Goal: Task Accomplishment & Management: Complete application form

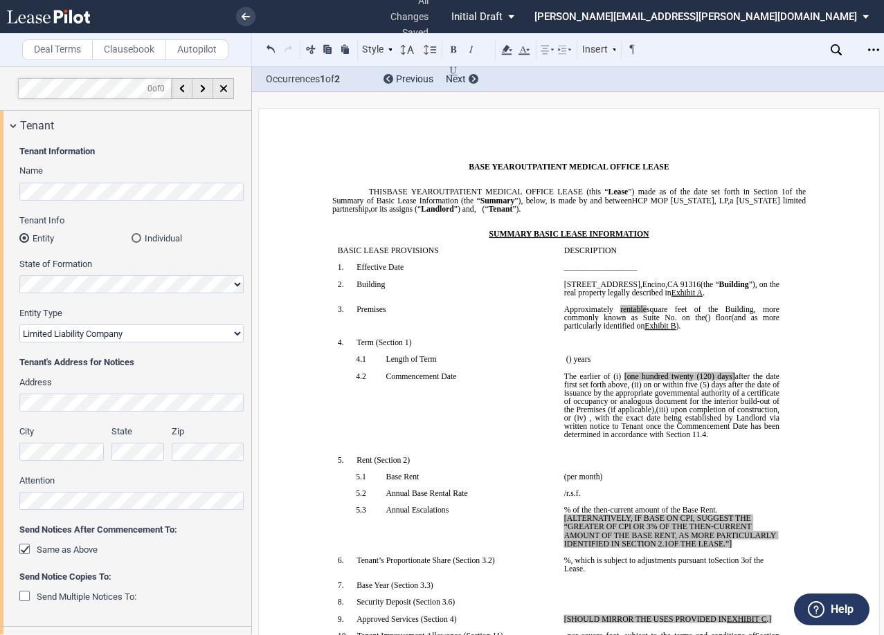
select select "limited liability company"
select select "floating"
click at [479, 216] on p "﻿" at bounding box center [568, 217] width 473 height 8
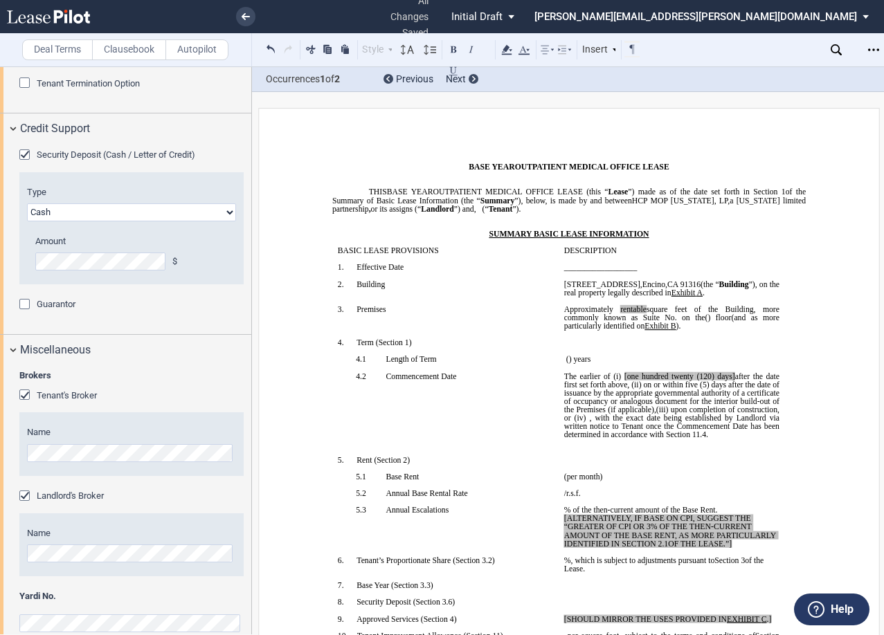
scroll to position [2284, 0]
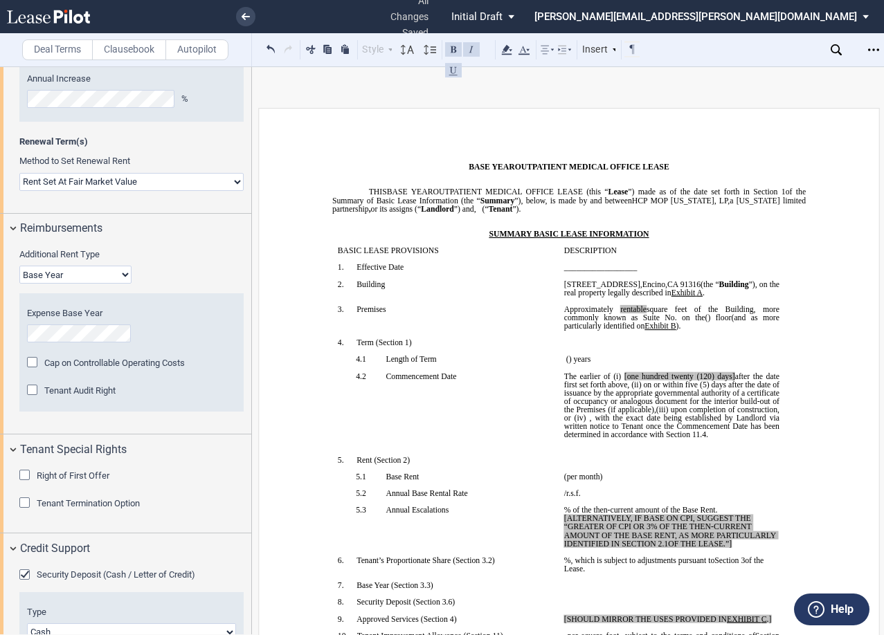
scroll to position [2077, 0]
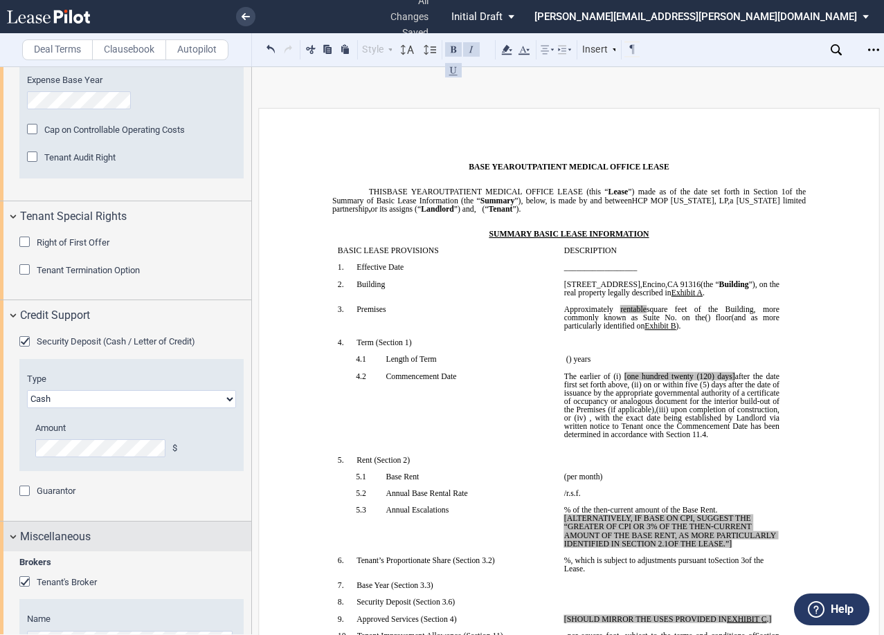
click at [13, 543] on div "Miscellaneous" at bounding box center [125, 537] width 251 height 30
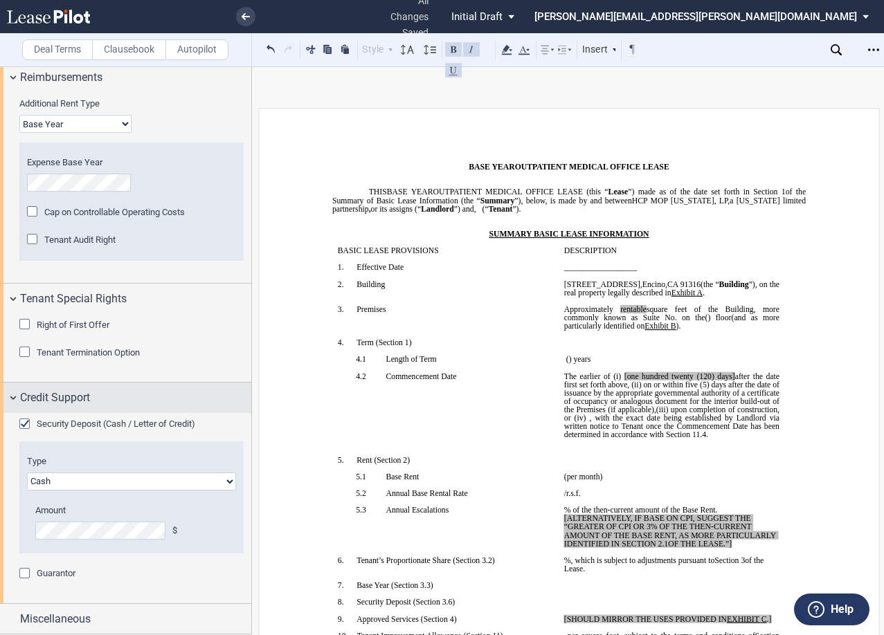
click at [16, 398] on div "Credit Support" at bounding box center [125, 398] width 251 height 30
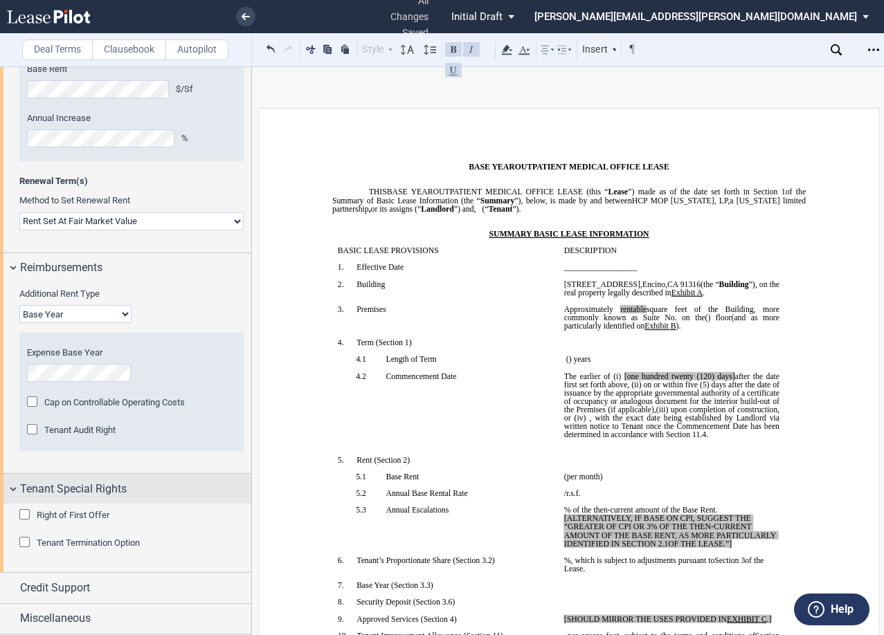
click at [12, 490] on div "Tenant Special Rights" at bounding box center [125, 489] width 251 height 30
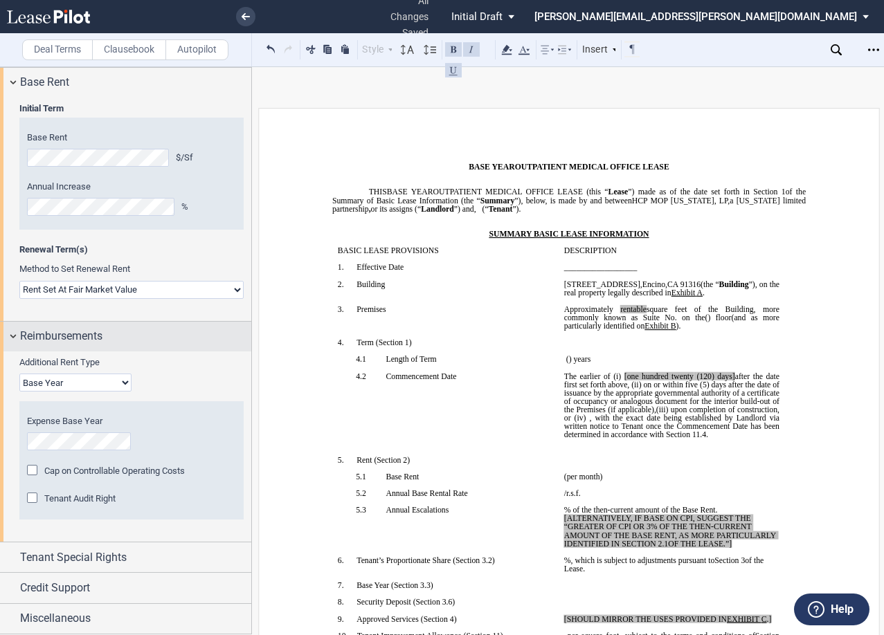
click at [8, 339] on div "Reimbursements" at bounding box center [125, 337] width 251 height 30
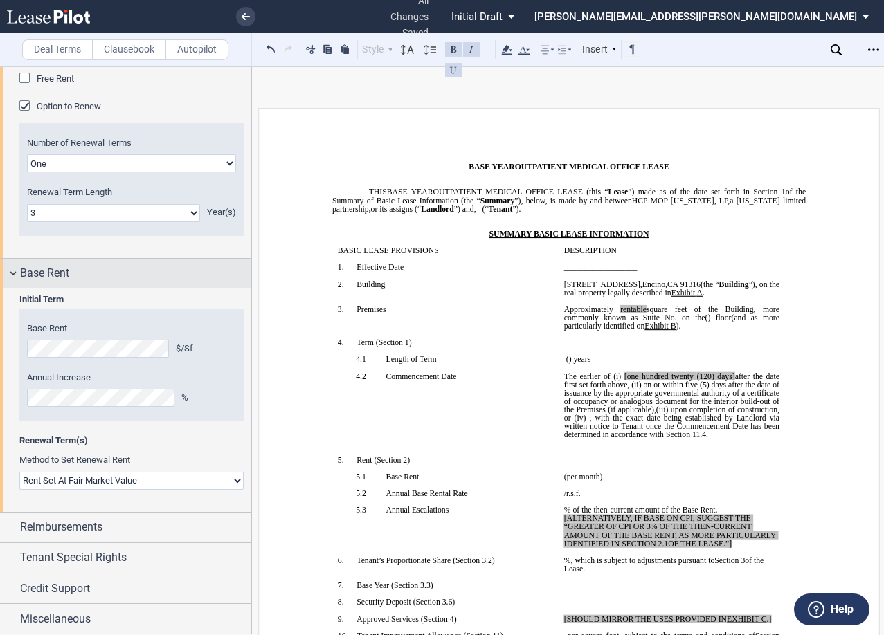
click at [9, 275] on div "Base Rent" at bounding box center [125, 274] width 251 height 30
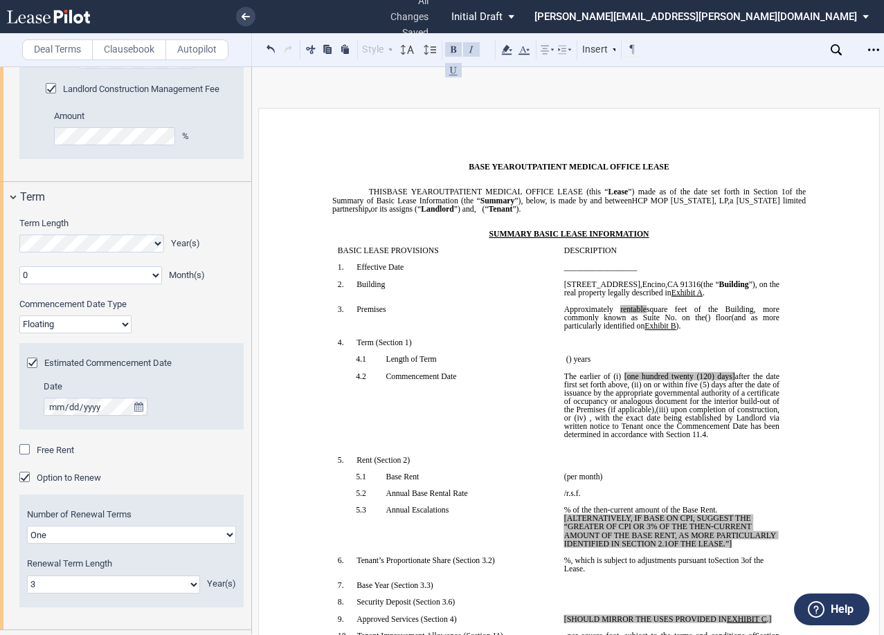
scroll to position [1321, 0]
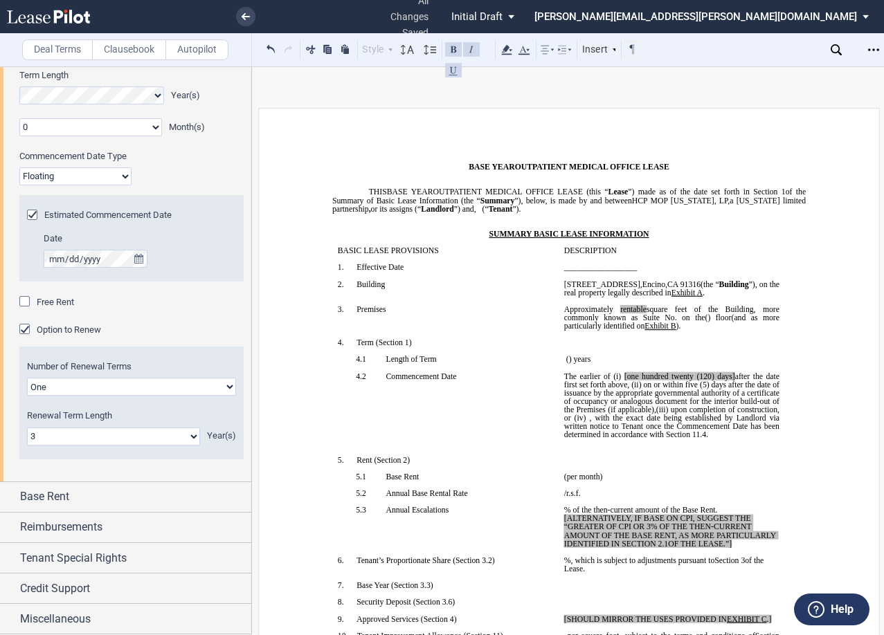
click at [93, 385] on select "One Two" at bounding box center [131, 387] width 209 height 18
click at [83, 389] on select "One Two" at bounding box center [131, 387] width 209 height 18
click at [81, 442] on select "0 1 2 3 4 5 6 7 8 9 10 11 12 13 14 15 16 17 18 19 20" at bounding box center [113, 437] width 173 height 18
click at [27, 428] on select "0 1 2 3 4 5 6 7 8 9 10 11 12 13 14 15 16 17 18 19 20" at bounding box center [113, 437] width 173 height 18
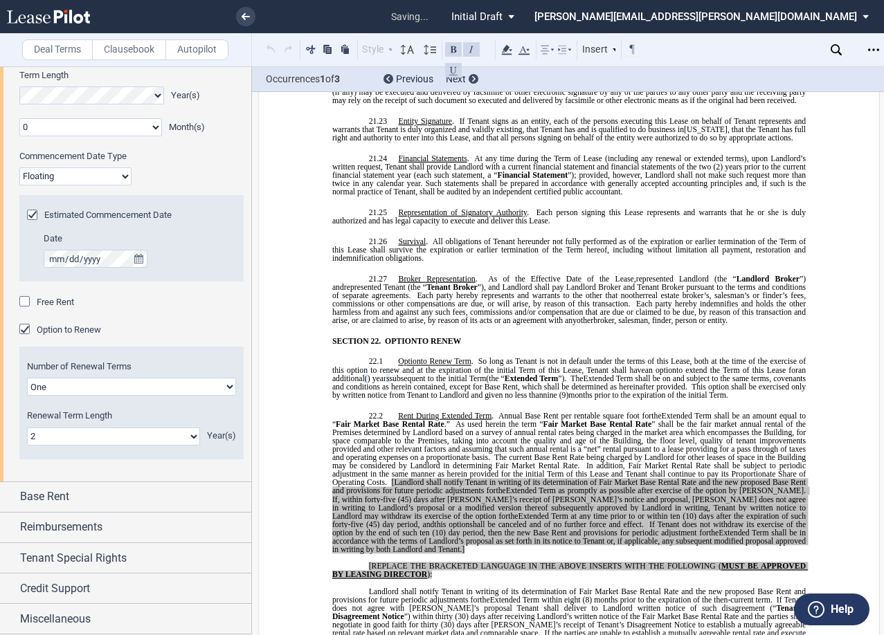
scroll to position [11956, 0]
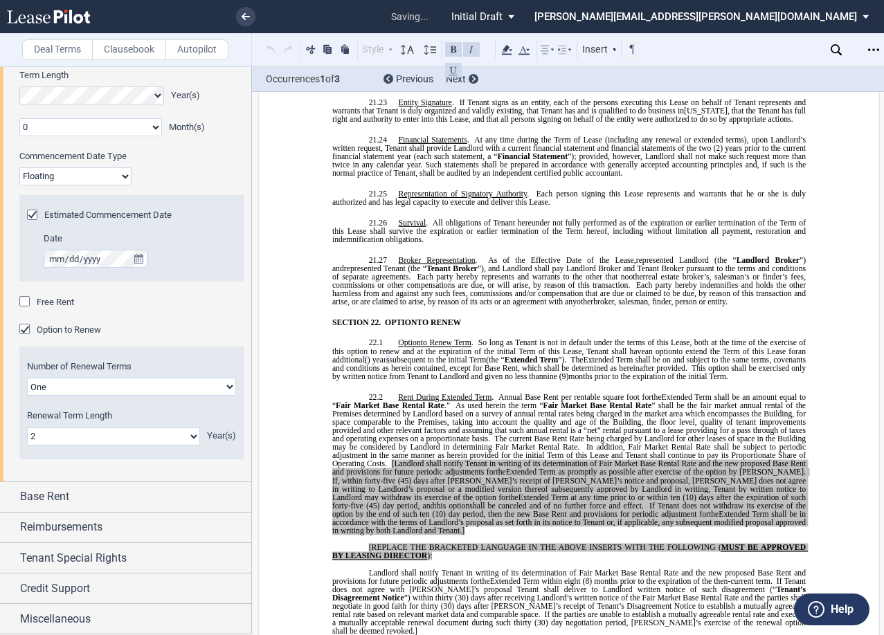
click at [107, 433] on select "0 1 2 3 4 5 6 7 8 9 10 11 12 13 14 15 16 17 18 19 20" at bounding box center [113, 437] width 173 height 18
select select "number:3"
click at [27, 428] on select "0 1 2 3 4 5 6 7 8 9 10 11 12 13 14 15 16 17 18 19 20" at bounding box center [113, 437] width 173 height 18
click at [478, 334] on div "!!SET_LEVEL_0!! !!MOB_LEVEL_1!! SECTION 22. OPTION OPTIONS TO RENEW !!SET_LEVEL…" at bounding box center [568, 477] width 473 height 318
click at [558, 364] on span "This option shall be exercised only by written notice from Tenant to Landlord a…" at bounding box center [570, 372] width 476 height 17
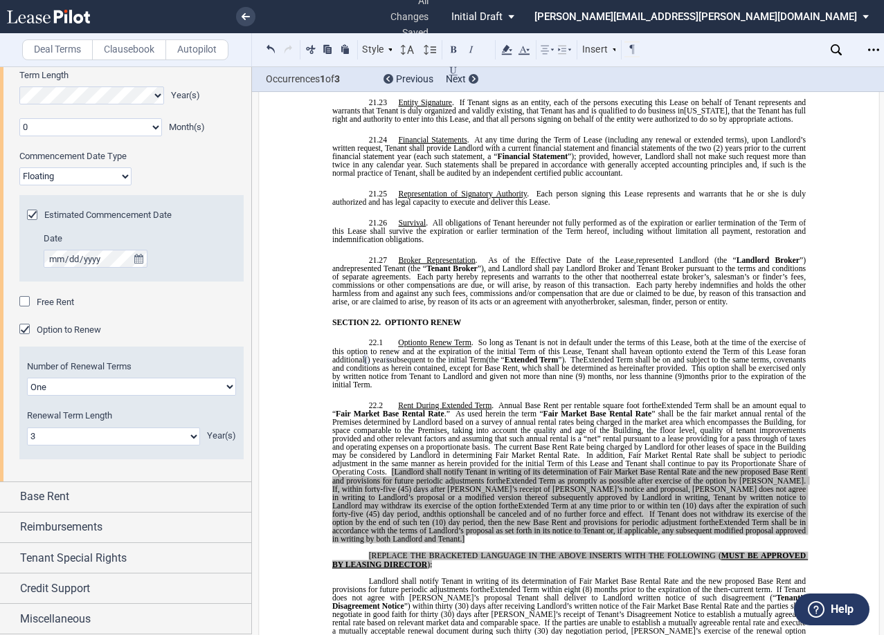
click at [685, 372] on span "(9)" at bounding box center [680, 376] width 10 height 8
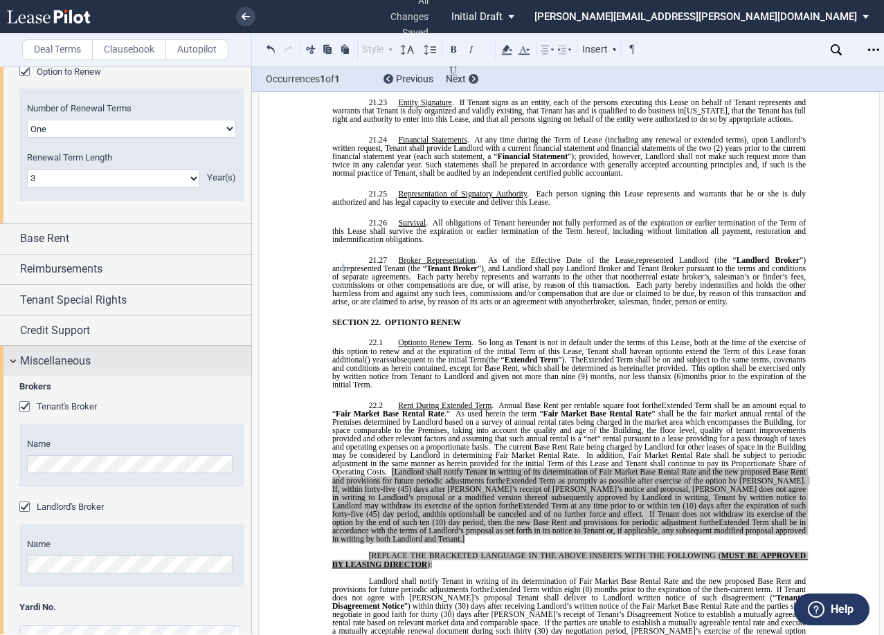
click at [12, 357] on div "Miscellaneous" at bounding box center [125, 361] width 251 height 30
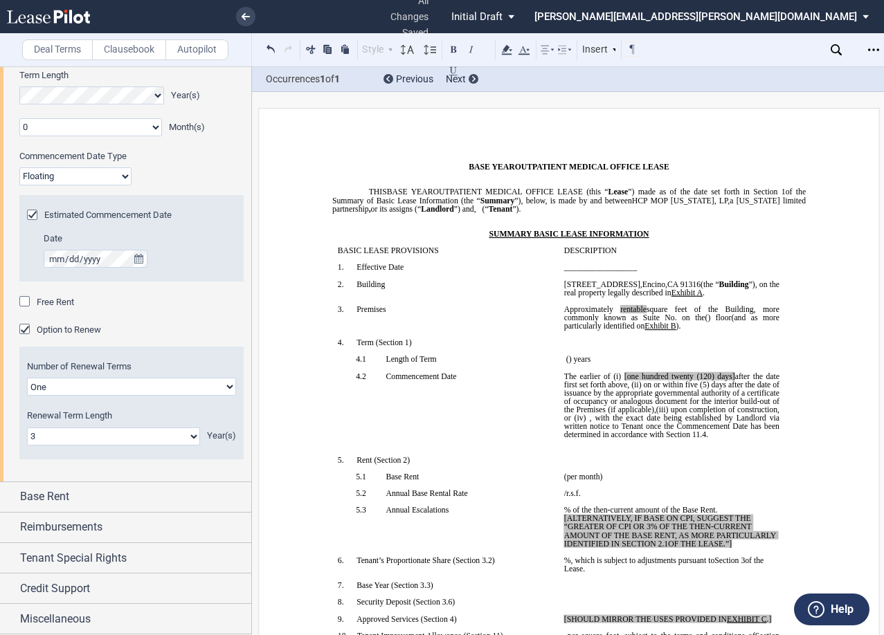
click at [618, 440] on p "﻿ ﻿ The earlier of (i) the date upon which [PERSON_NAME] opens to conduct busin…" at bounding box center [671, 405] width 215 height 67
drag, startPoint x: 626, startPoint y: 417, endPoint x: 638, endPoint y: 387, distance: 32.9
click at [638, 387] on span "The earlier of (i) [one hundred twenty (120) days] after the date first set for…" at bounding box center [672, 405] width 217 height 67
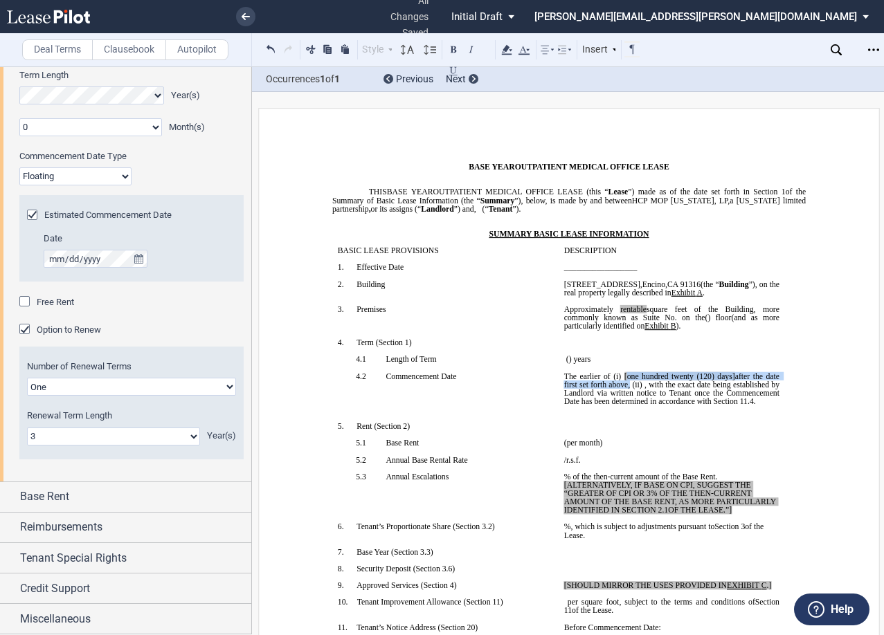
drag, startPoint x: 626, startPoint y: 384, endPoint x: 624, endPoint y: 377, distance: 7.9
click at [624, 377] on span "The earlier of (i) [one hundred twenty (120) days] after the date first set for…" at bounding box center [672, 380] width 217 height 17
click at [687, 376] on span "the date on which the Tenant opens the Premises for business" at bounding box center [672, 380] width 217 height 17
drag, startPoint x: 588, startPoint y: 386, endPoint x: 724, endPoint y: 376, distance: 136.1
click at [724, 376] on span "The earlier of (i) the date on which Tenant opens the Premises for business , (…" at bounding box center [672, 380] width 217 height 17
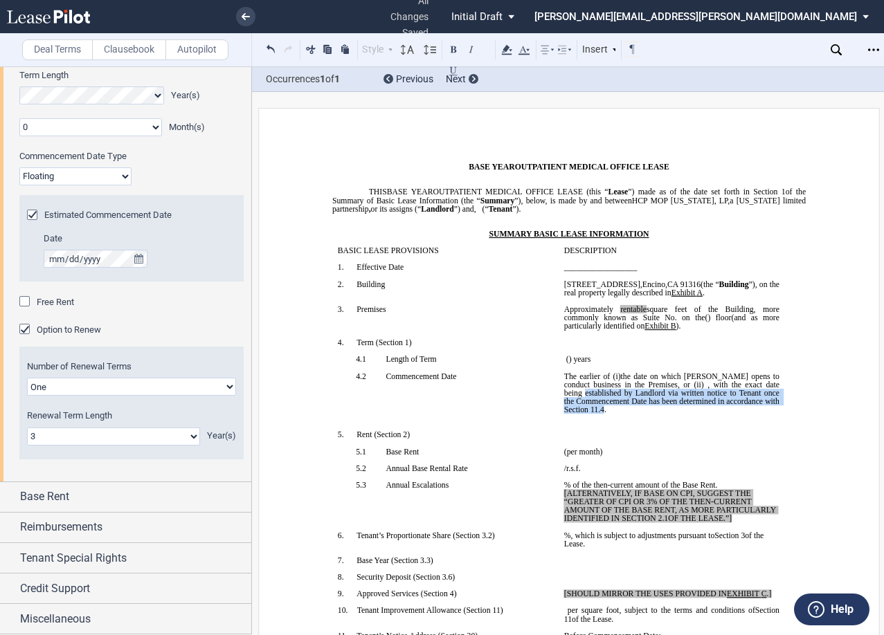
drag, startPoint x: 656, startPoint y: 410, endPoint x: 599, endPoint y: 396, distance: 58.4
click at [599, 396] on span ", with the exact date being established by Landlord via written notice to Tenan…" at bounding box center [672, 397] width 217 height 33
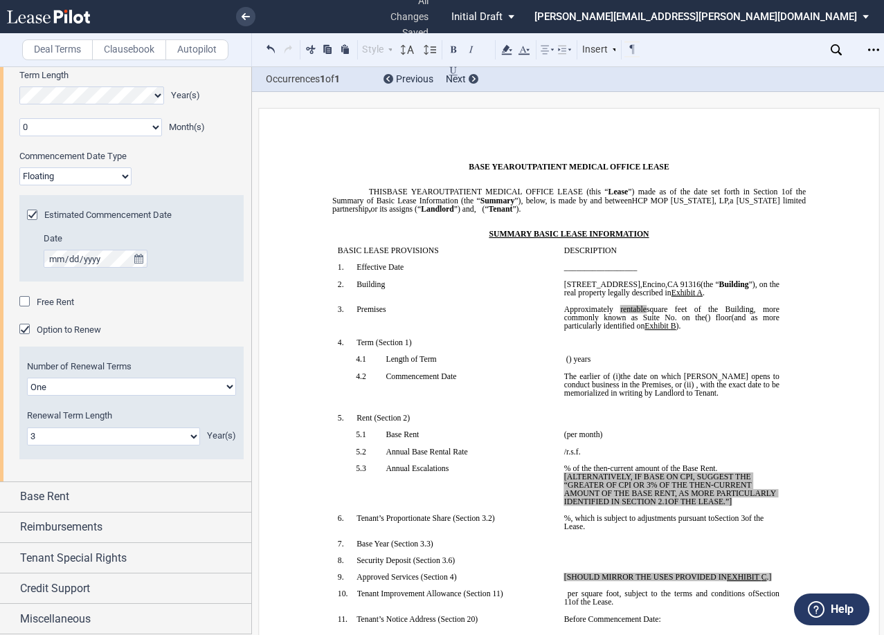
drag, startPoint x: 737, startPoint y: 501, endPoint x: 563, endPoint y: 474, distance: 176.5
click at [564, 474] on p "﻿ ﻿ % of the then-current amount of the Base Rent. [ALTERNATIVELY, IF BASE ON C…" at bounding box center [671, 485] width 215 height 42
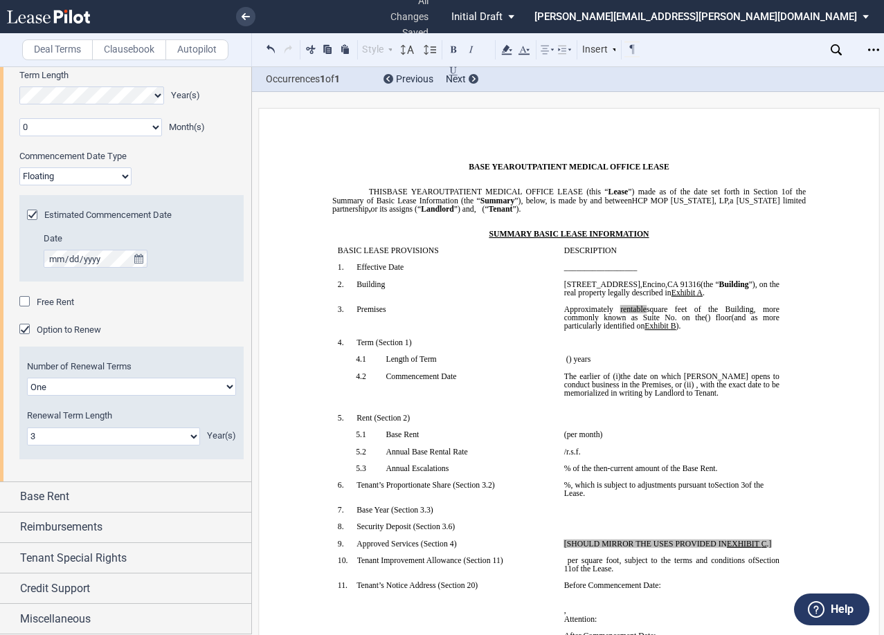
click at [115, 385] on select "One Two" at bounding box center [131, 387] width 209 height 18
click at [109, 441] on select "0 1 2 3 4 5 6 7 8 9 10 11 12 13 14 15 16 17 18 19 20" at bounding box center [113, 437] width 173 height 18
click at [27, 428] on select "0 1 2 3 4 5 6 7 8 9 10 11 12 13 14 15 16 17 18 19 20" at bounding box center [113, 437] width 173 height 18
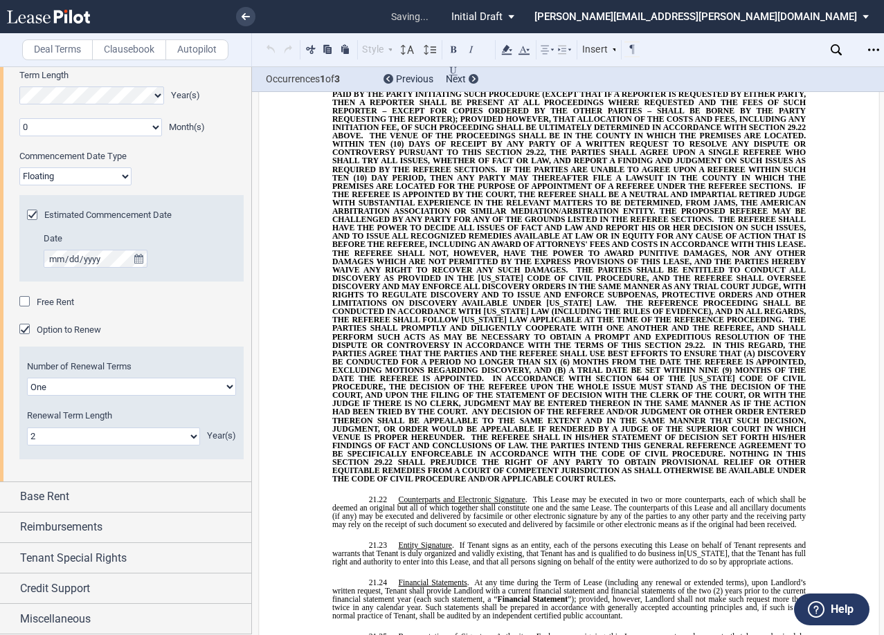
scroll to position [11872, 0]
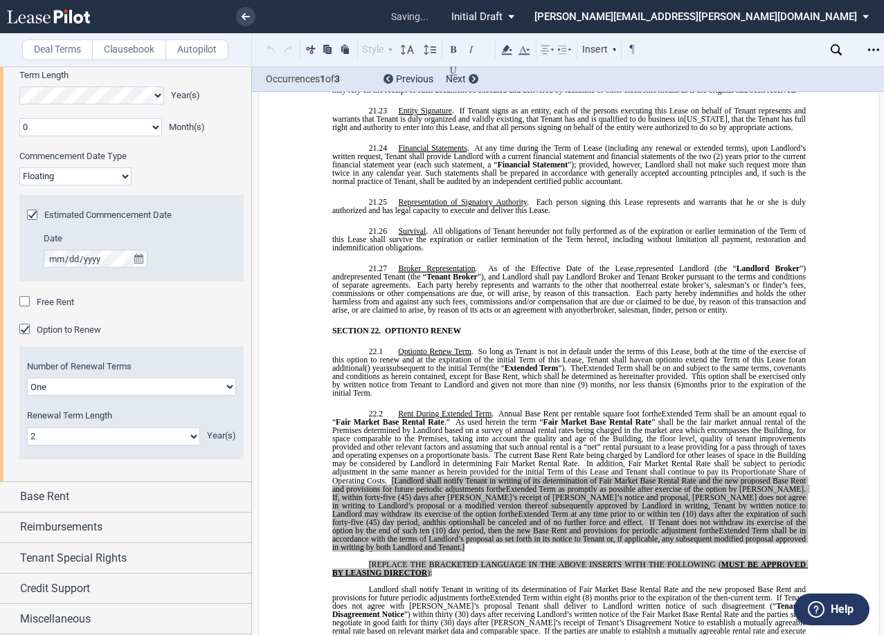
click at [134, 434] on select "0 1 2 3 4 5 6 7 8 9 10 11 12 13 14 15 16 17 18 19 20" at bounding box center [113, 437] width 173 height 18
select select "number:3"
click at [27, 428] on select "0 1 2 3 4 5 6 7 8 9 10 11 12 13 14 15 16 17 18 19 20" at bounding box center [113, 437] width 173 height 18
click at [475, 347] on p "22.1 Option Options to Renew Term . So long as Tenant is not in default under t…" at bounding box center [568, 372] width 473 height 51
drag, startPoint x: 440, startPoint y: 507, endPoint x: 366, endPoint y: 497, distance: 74.0
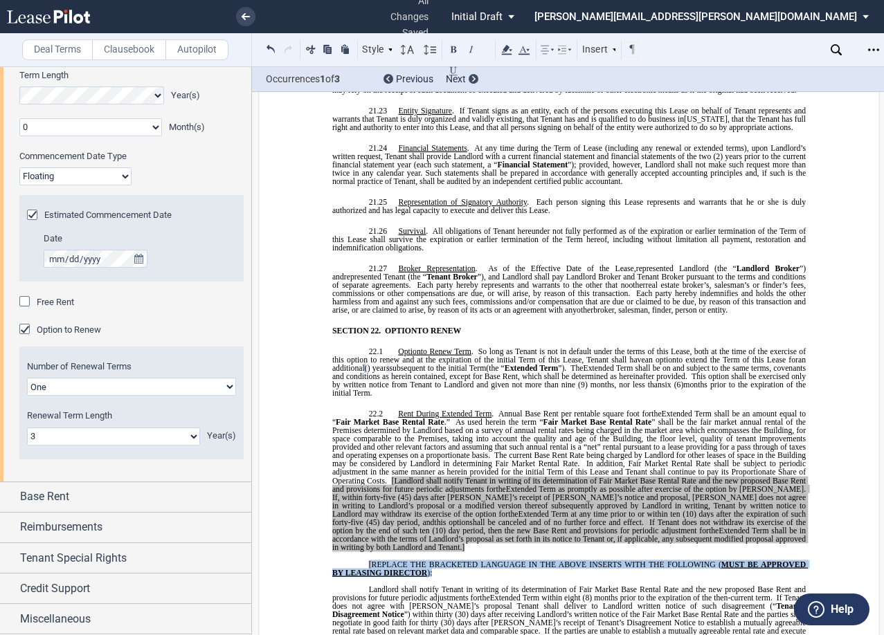
click at [366, 561] on p "[REPLACE THE BRACKETED LANGUAGE IN THE ABOVE INSERTS WITH THE FOLLOWING ( MUST …" at bounding box center [568, 569] width 473 height 17
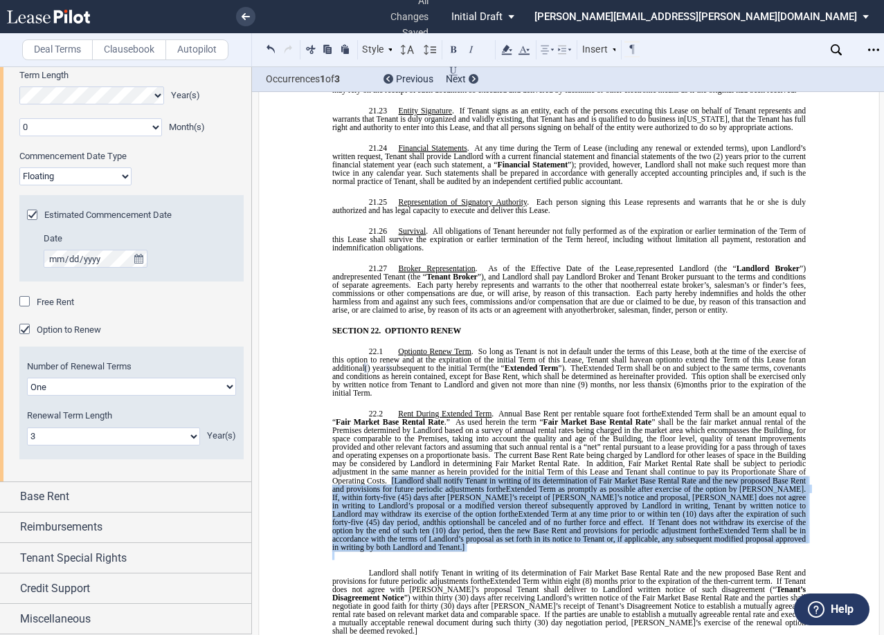
drag, startPoint x: 808, startPoint y: 485, endPoint x: 388, endPoint y: 420, distance: 425.2
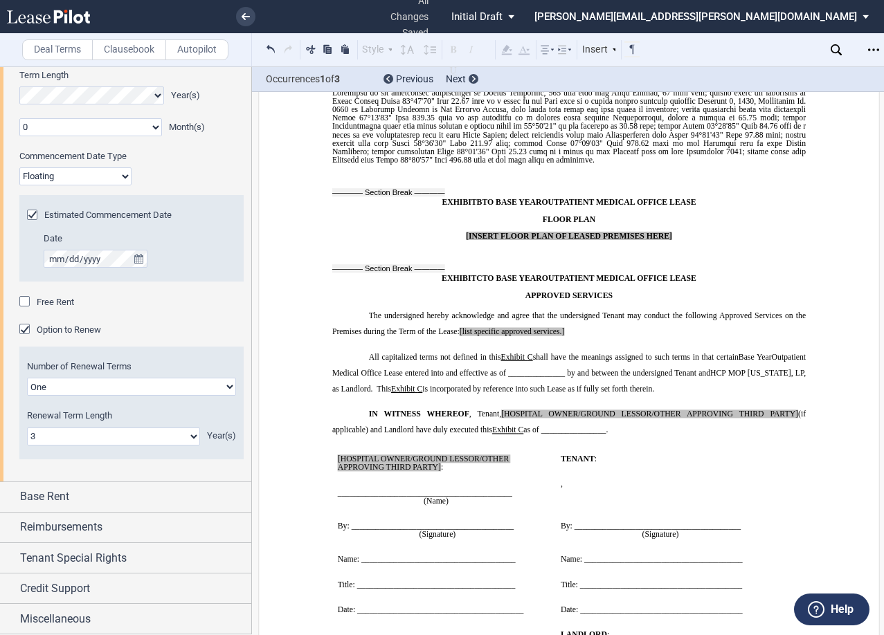
scroll to position [13205, 0]
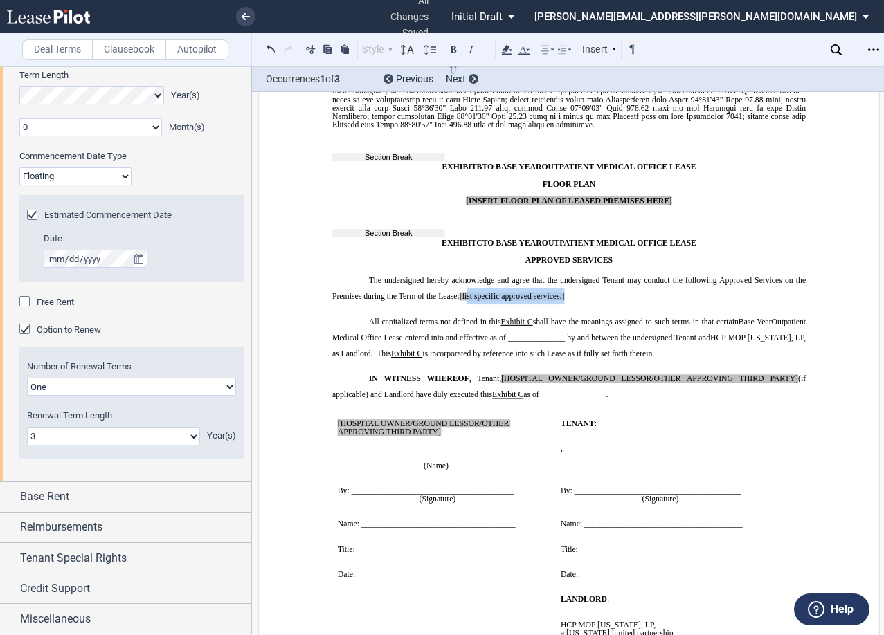
drag, startPoint x: 570, startPoint y: 213, endPoint x: 465, endPoint y: 216, distance: 105.3
click at [465, 273] on p "The undersigned hereby acknowledge and agree that the undersigned Tenant may co…" at bounding box center [568, 289] width 473 height 33
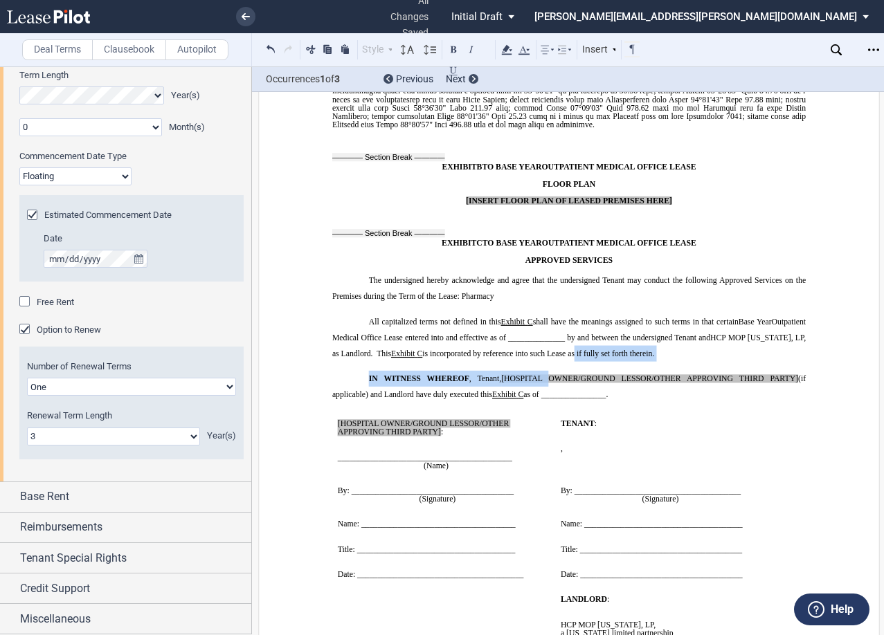
click at [515, 570] on span "Date: _________________________________________" at bounding box center [431, 574] width 186 height 8
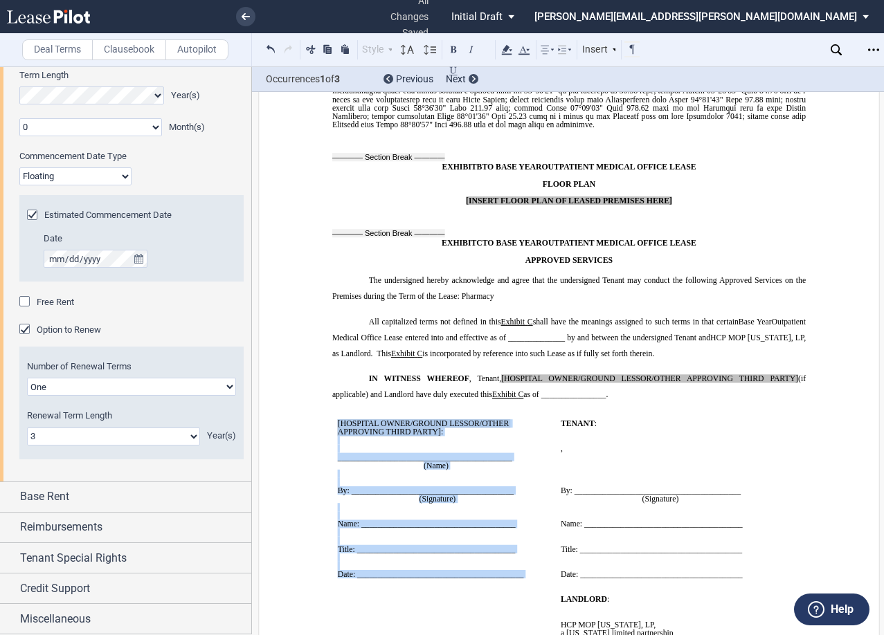
drag, startPoint x: 527, startPoint y: 496, endPoint x: 332, endPoint y: 338, distance: 250.5
click at [332, 412] on td "﻿ [HOSPITAL OWNER/GROUND LESSOR/OTHER APPROVING THIRD PARTY] : ﻿ ﻿ ____________…" at bounding box center [443, 500] width 223 height 176
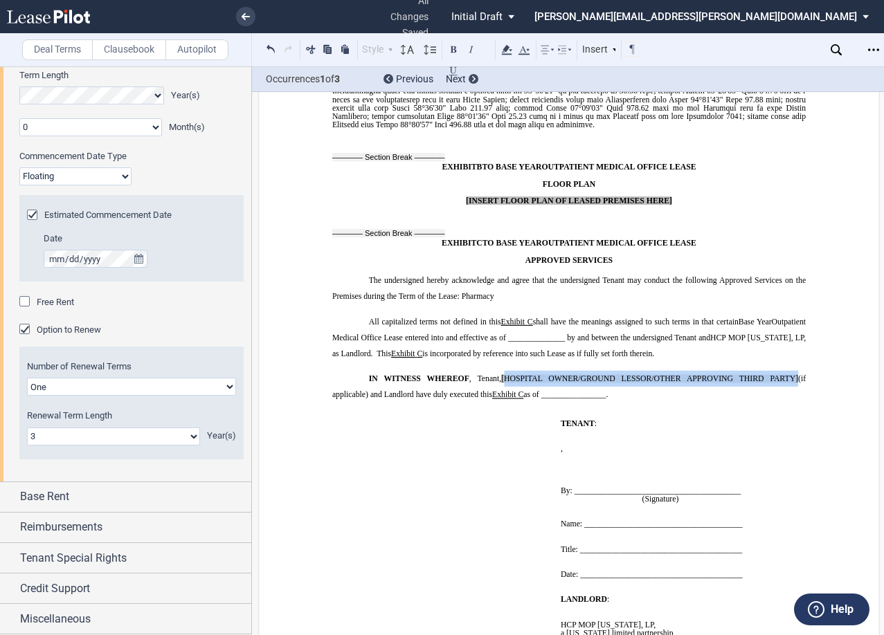
drag, startPoint x: 792, startPoint y: 296, endPoint x: 503, endPoint y: 296, distance: 288.6
click at [503, 374] on span "IN WITNESS WHEREOF , Tenant, [HOSPITAL OWNER/GROUND LESSOR/OTHER APPROVING THIR…" at bounding box center [570, 386] width 476 height 25
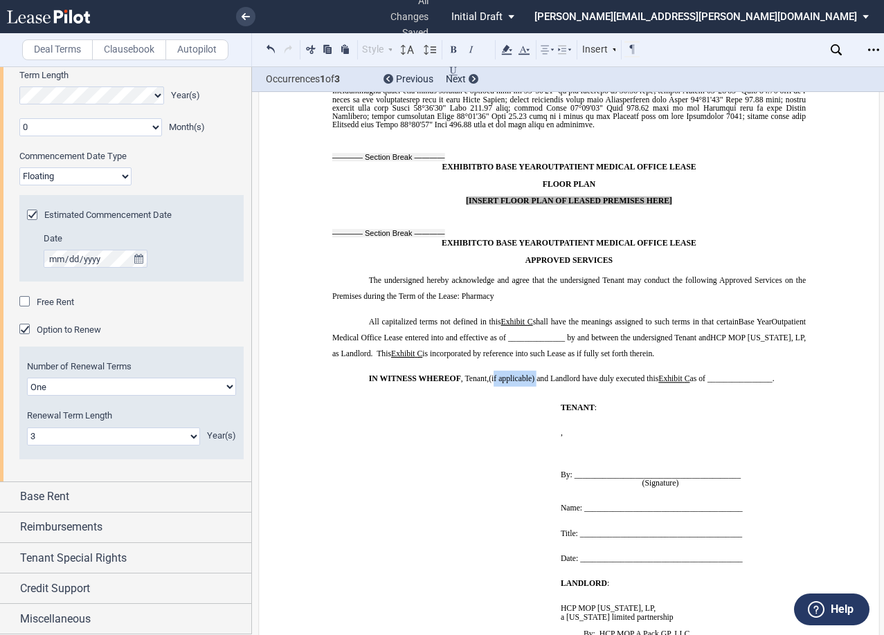
drag, startPoint x: 534, startPoint y: 295, endPoint x: 493, endPoint y: 295, distance: 41.5
click at [493, 374] on span "(if applicable) and Landlord have duly executed this" at bounding box center [574, 378] width 170 height 8
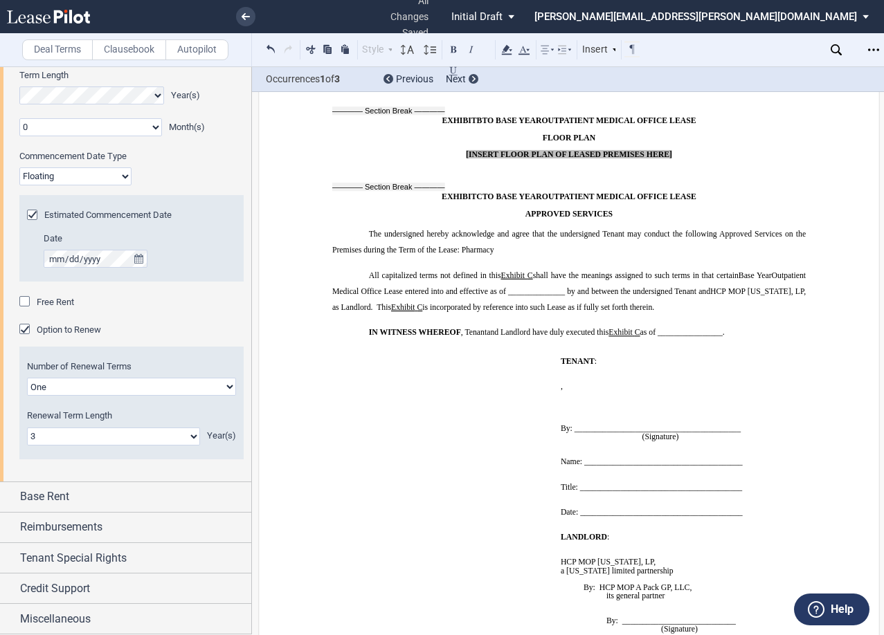
scroll to position [13274, 0]
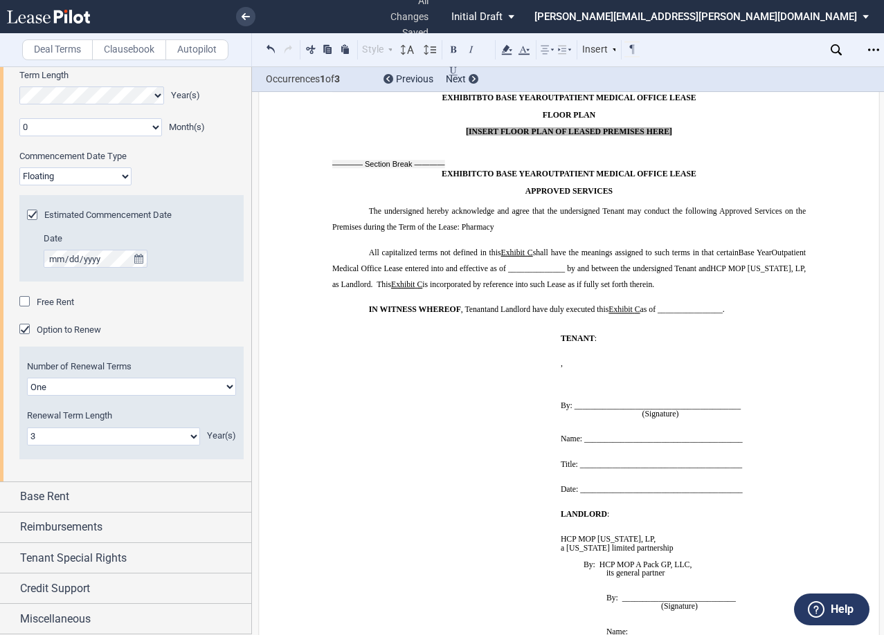
click at [685, 368] on p "﻿ ﻿ ﻿ ﻿ ﻿ ﻿ an individual" at bounding box center [687, 372] width 252 height 8
click at [698, 385] on p "﻿" at bounding box center [687, 389] width 252 height 8
click at [749, 368] on p "﻿ ﻿ ﻿ ﻿ ﻿ ﻿ ﻿d/b/a Apex Infusion an individual" at bounding box center [687, 372] width 252 height 8
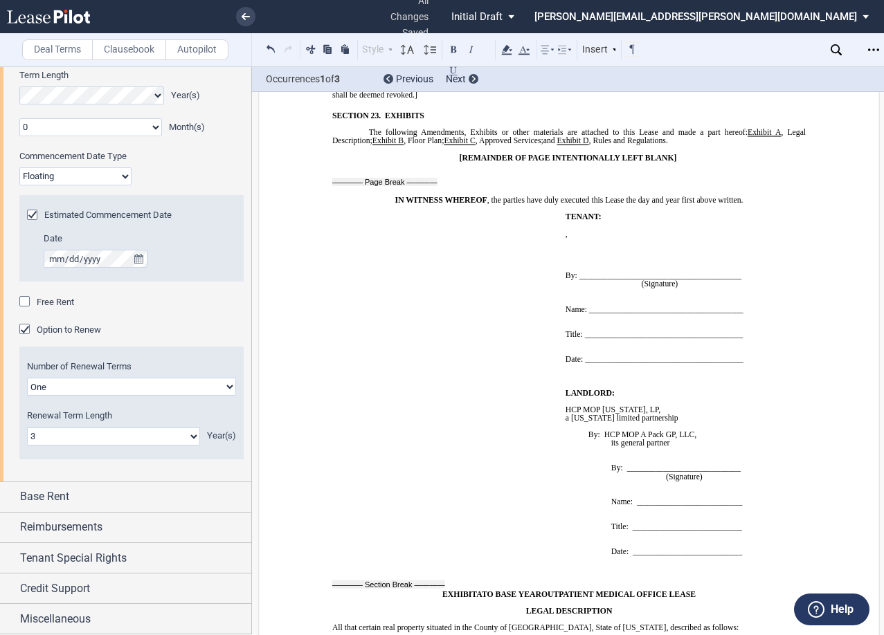
scroll to position [12174, 0]
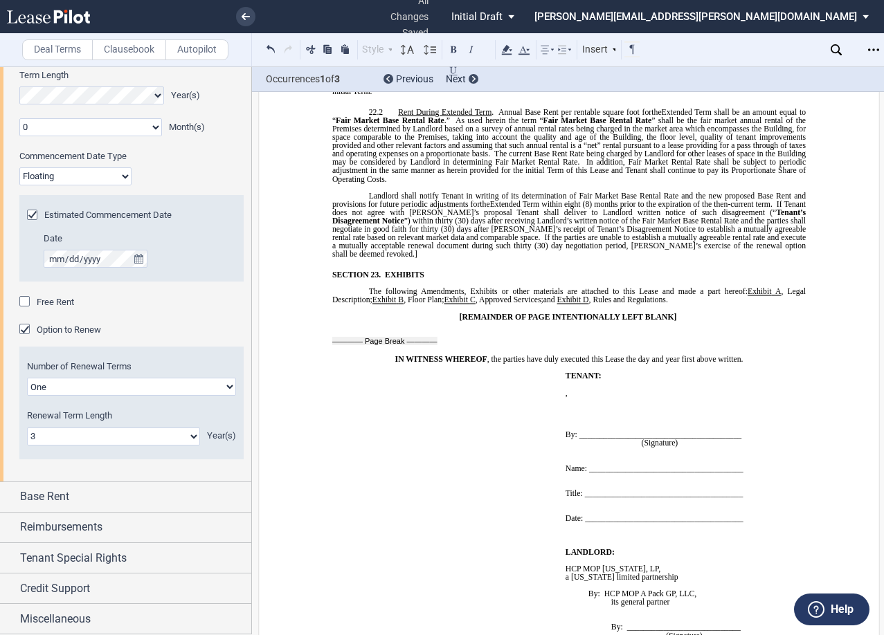
click at [695, 397] on p "﻿ ﻿ ﻿ ﻿ ﻿ ﻿ an individual" at bounding box center [689, 401] width 247 height 8
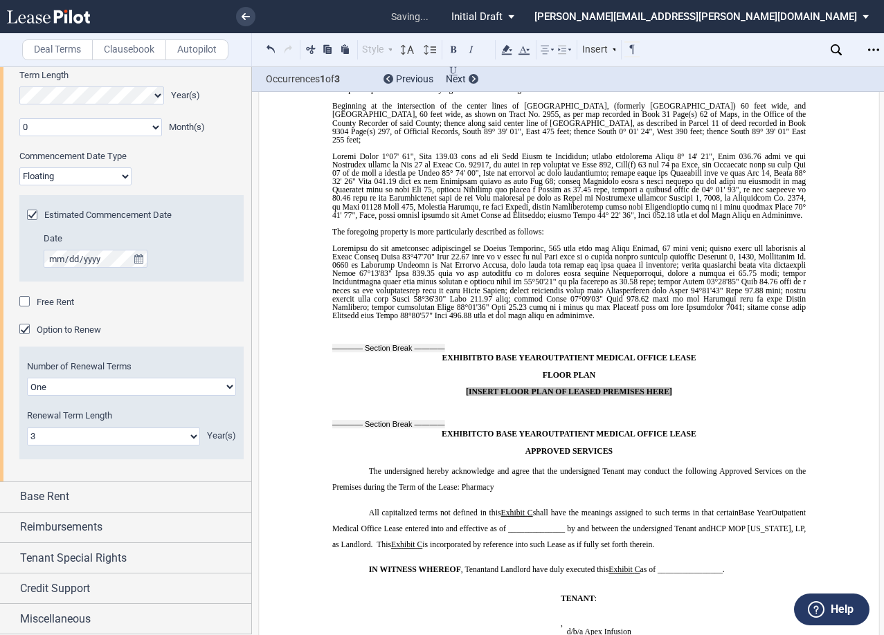
scroll to position [13212, 0]
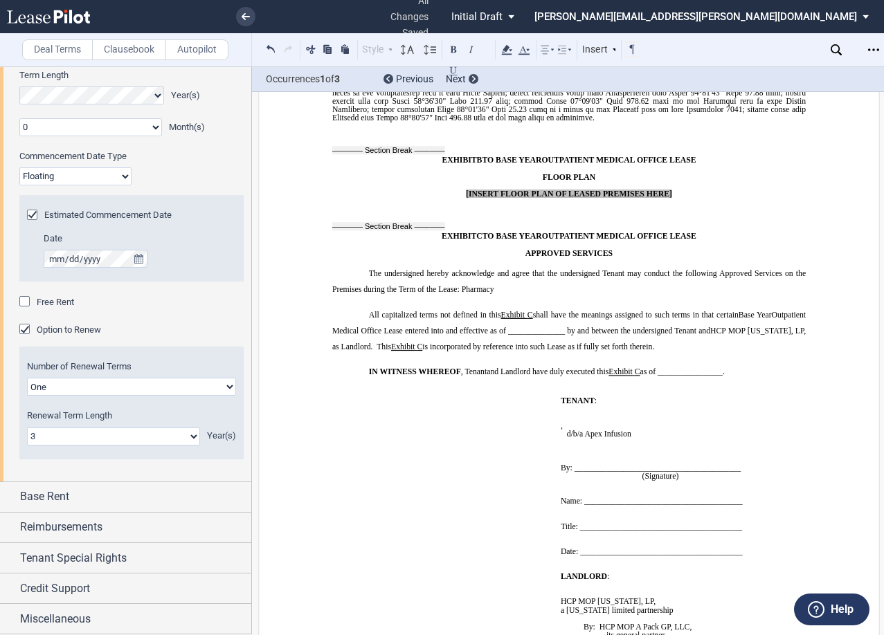
click at [567, 431] on span "﻿" at bounding box center [566, 435] width 2 height 8
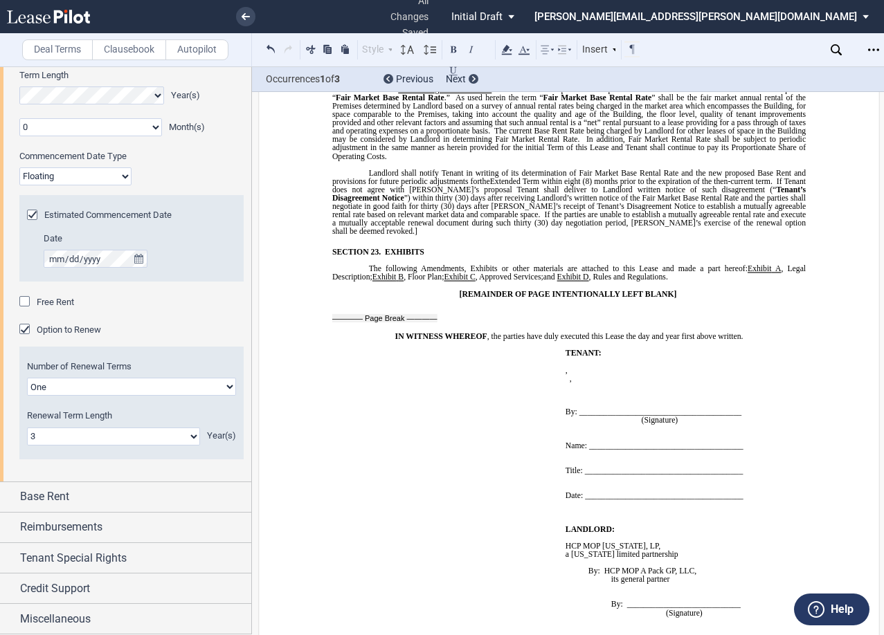
scroll to position [12105, 0]
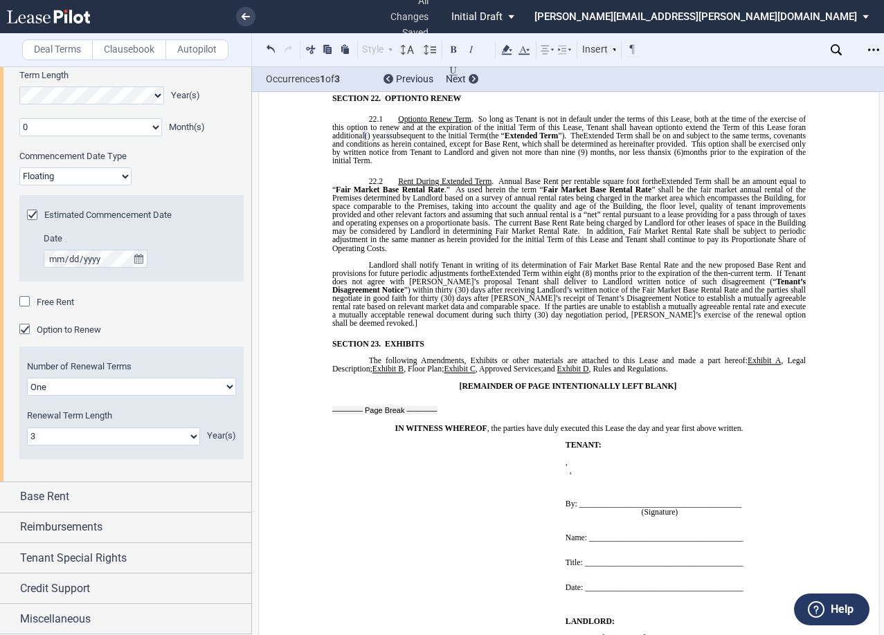
click at [705, 467] on p "﻿ ﻿ ﻿ ﻿ ﻿ ﻿, ﻿ an individual" at bounding box center [689, 471] width 247 height 8
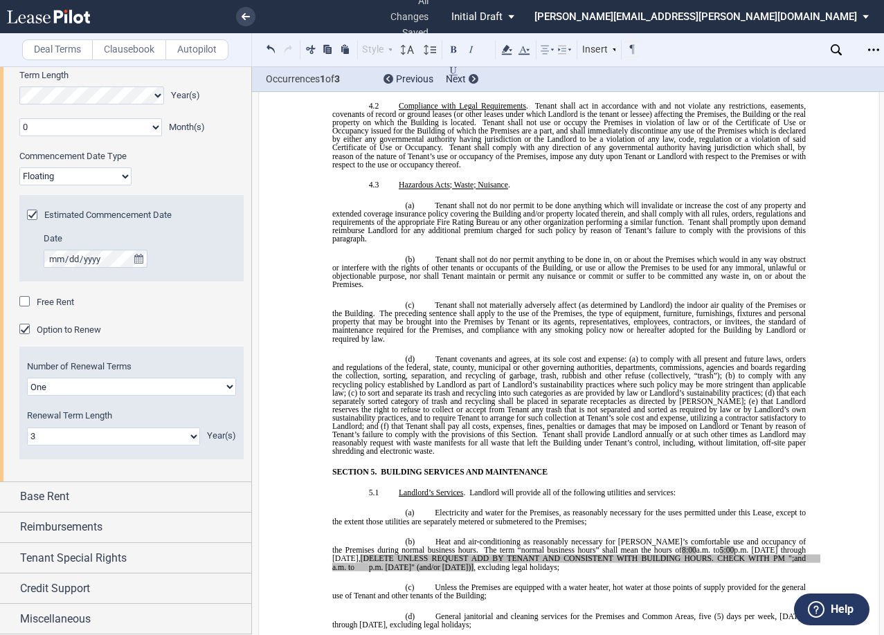
scroll to position [3660, 0]
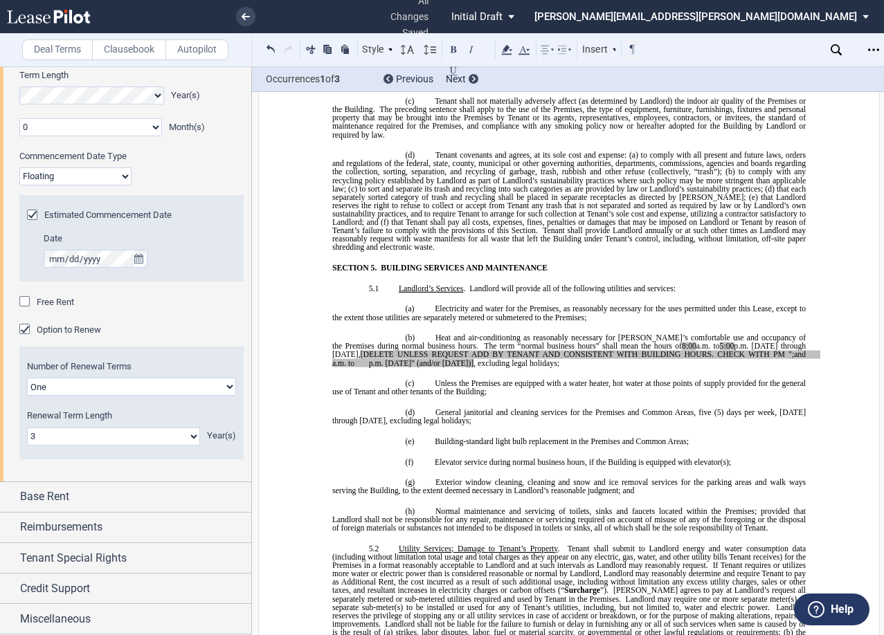
drag, startPoint x: 444, startPoint y: 345, endPoint x: 333, endPoint y: 340, distance: 111.6
click at [333, 340] on span "Heat and air-conditioning as reasonably necessary for [PERSON_NAME]’s comfortab…" at bounding box center [576, 350] width 488 height 33
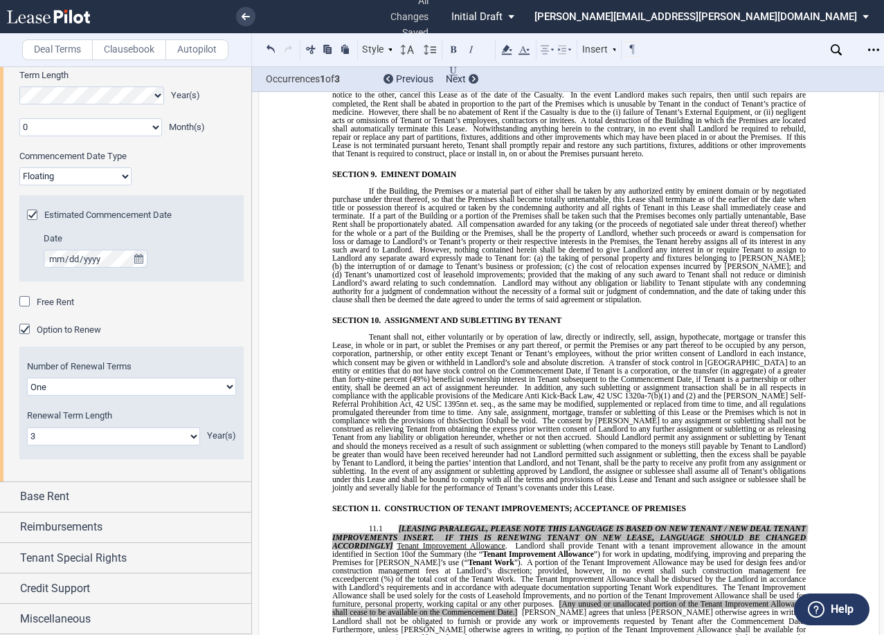
scroll to position [6152, 0]
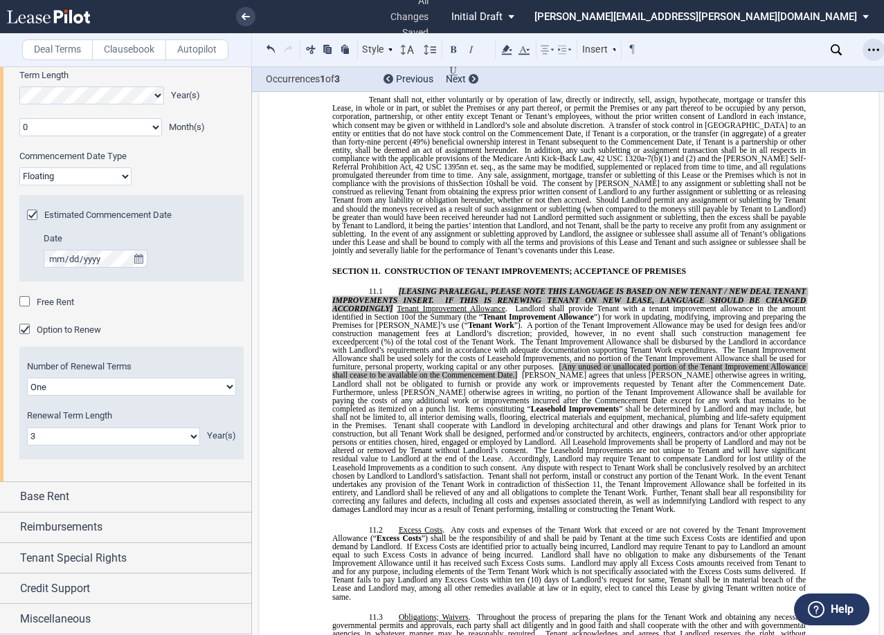
click at [870, 44] on div "Open Lease options menu" at bounding box center [873, 50] width 22 height 22
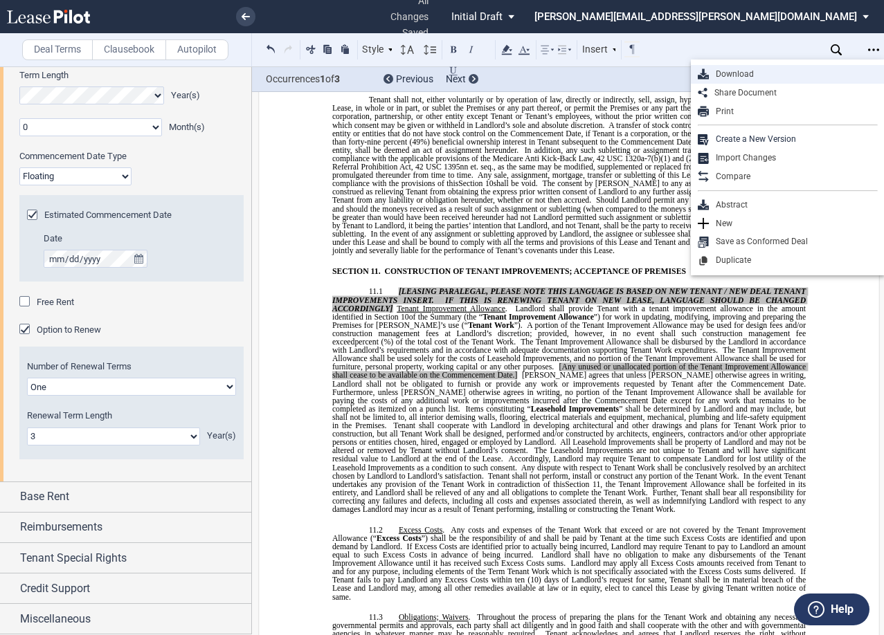
click at [735, 75] on div "Download" at bounding box center [793, 75] width 169 height 12
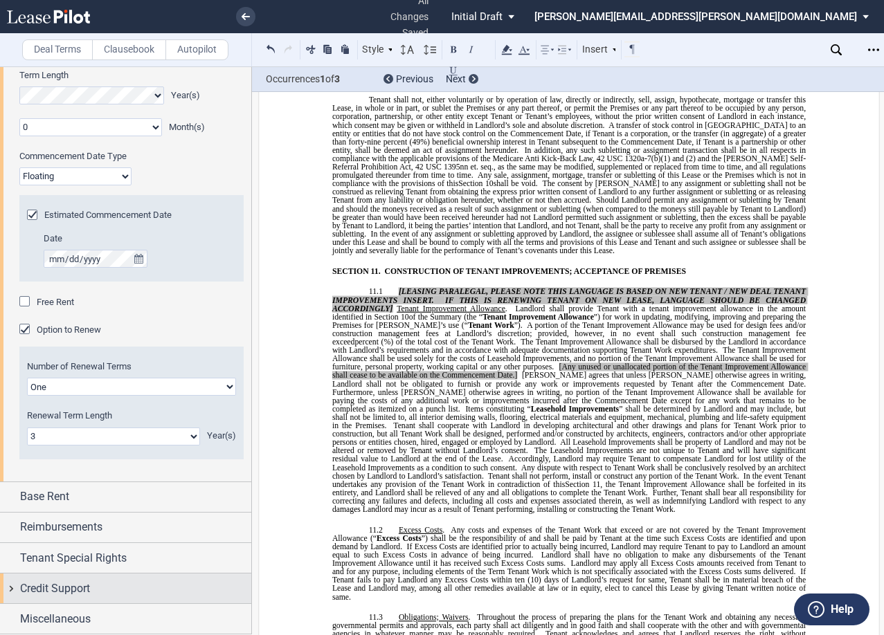
click at [15, 594] on div "Credit Support" at bounding box center [125, 589] width 251 height 30
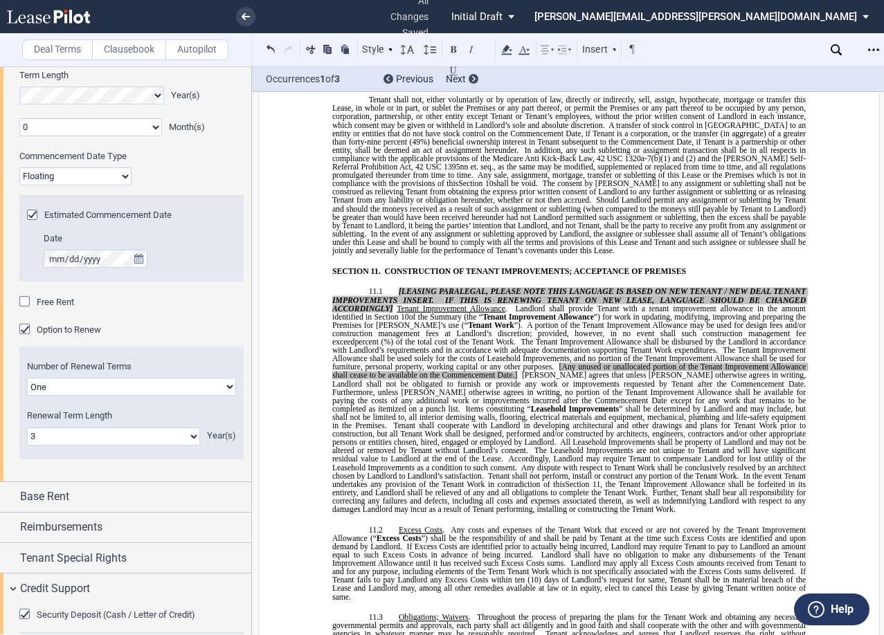
scroll to position [1512, 0]
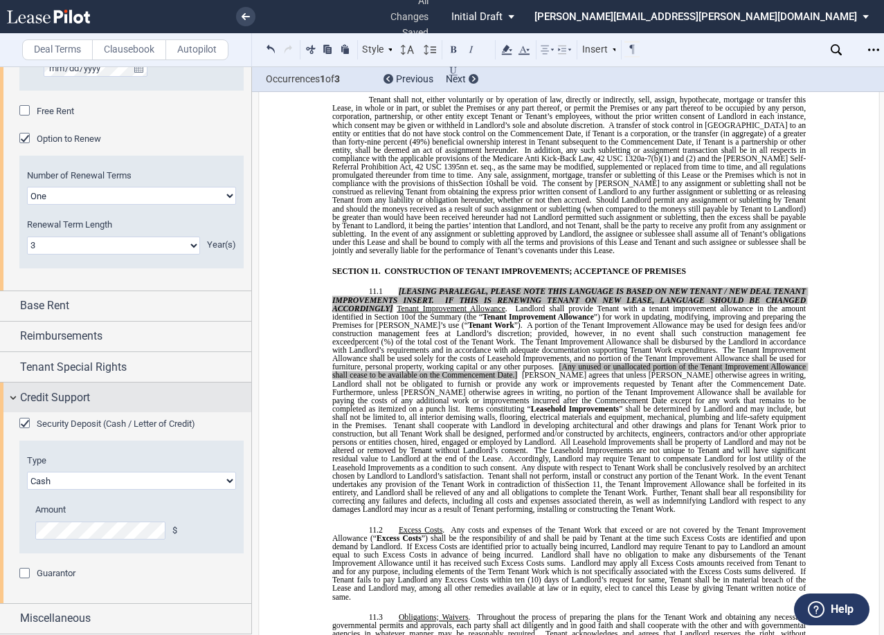
click at [10, 393] on div "Credit Support" at bounding box center [125, 398] width 251 height 30
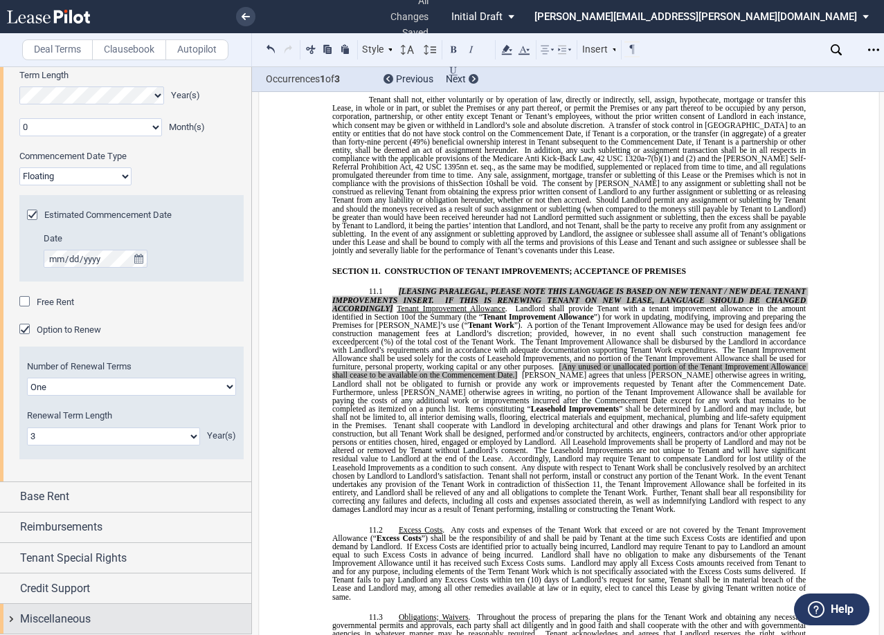
click at [14, 620] on div "Miscellaneous" at bounding box center [125, 619] width 251 height 30
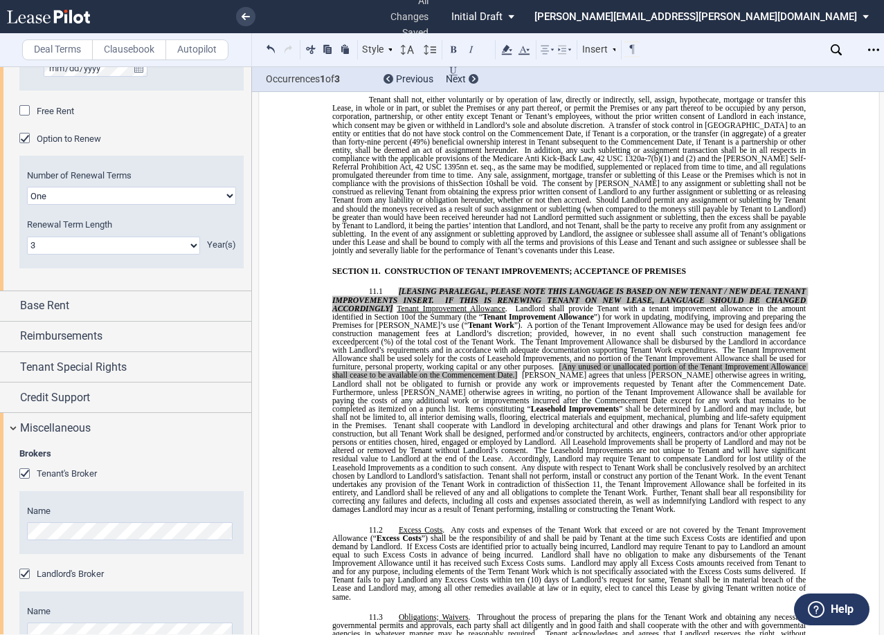
scroll to position [1611, 0]
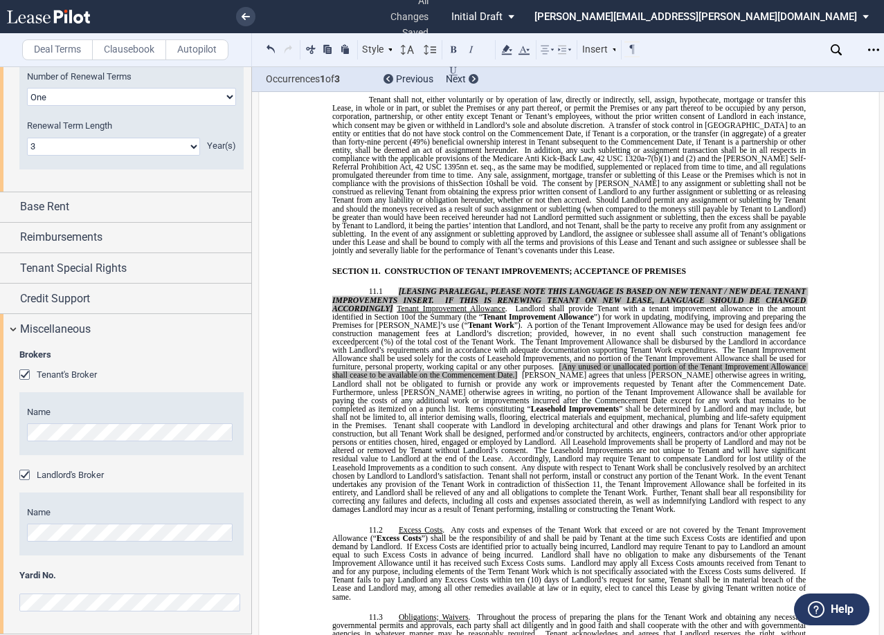
click at [23, 474] on div "Landlord's Broker" at bounding box center [26, 477] width 14 height 14
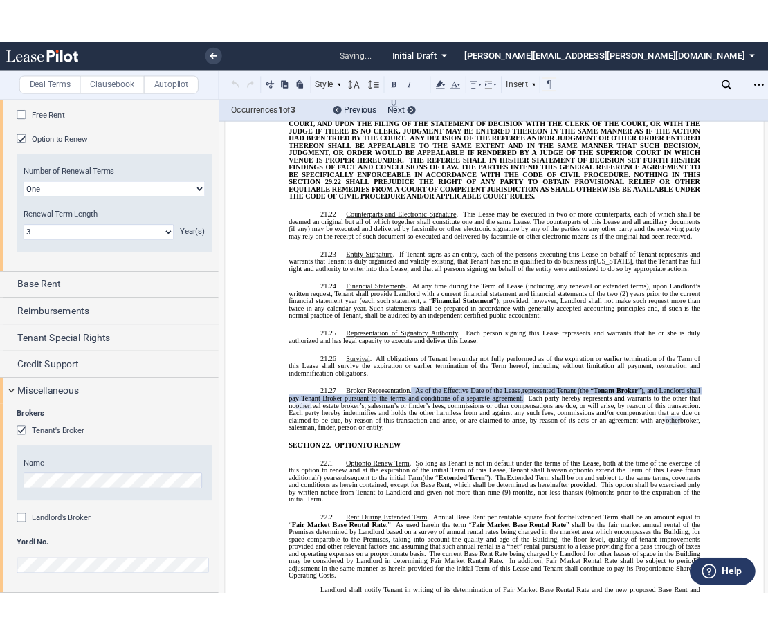
scroll to position [11768, 0]
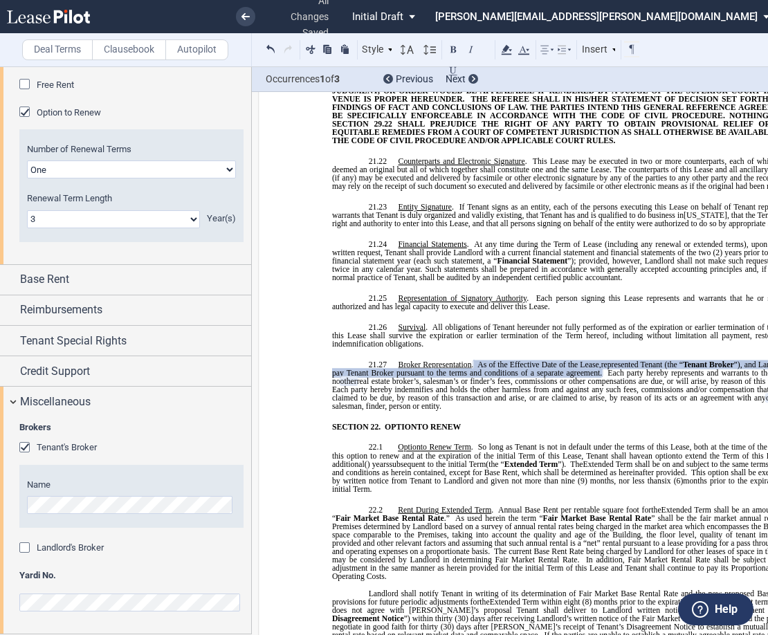
drag, startPoint x: 462, startPoint y: 350, endPoint x: 396, endPoint y: 308, distance: 78.7
click at [396, 361] on p "21.27 Broker Representation . As of the Effective Date of the Lease, ﻿ ﻿ repres…" at bounding box center [568, 386] width 473 height 51
click at [404, 361] on span "”), and Landlord shall pay Tenant Broker pursuant to the terms and conditions o…" at bounding box center [570, 369] width 476 height 17
drag, startPoint x: 463, startPoint y: 344, endPoint x: 394, endPoint y: 308, distance: 78.0
click at [394, 361] on p "21.27 Broker Representation . As of the Effective Date of the Lease, ﻿ ﻿ repres…" at bounding box center [568, 386] width 473 height 51
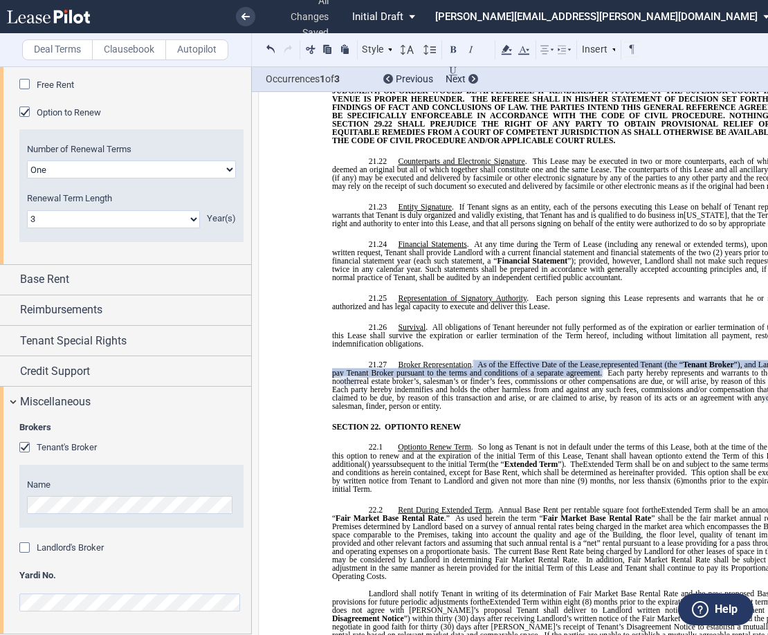
click at [408, 386] on span "Each party hereby indemnifies and holds the other harmless from and against any…" at bounding box center [570, 394] width 476 height 17
click at [422, 386] on span "Each party hereby indemnifies and holds the other harmless from and against any…" at bounding box center [570, 394] width 476 height 17
drag, startPoint x: 422, startPoint y: 328, endPoint x: 395, endPoint y: 332, distance: 27.9
click at [395, 386] on span "Each party hereby indemnifies and holds the other harmless from and against any…" at bounding box center [570, 394] width 476 height 17
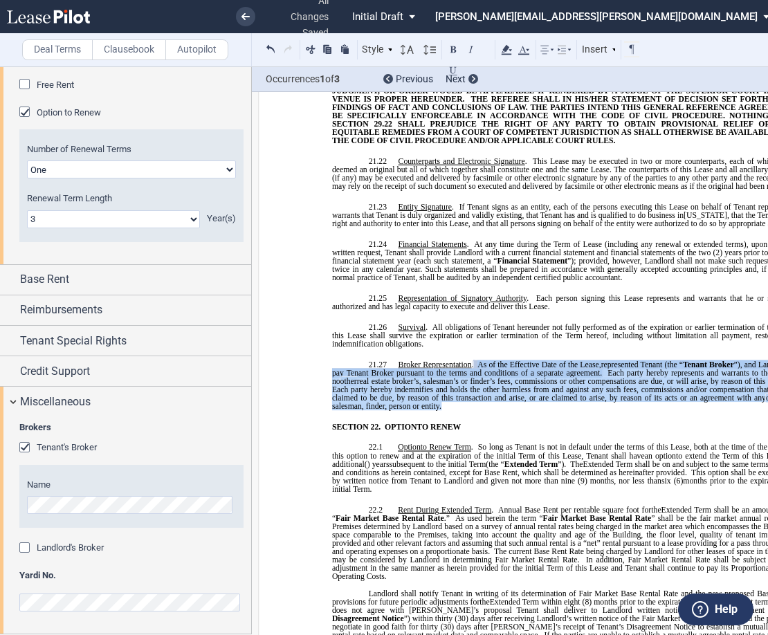
drag, startPoint x: 450, startPoint y: 342, endPoint x: 478, endPoint y: 307, distance: 44.3
click at [478, 361] on p "21.27 Broker Representation . As of the Effective Date of the Lease, ﻿ ﻿ repres…" at bounding box center [568, 386] width 473 height 51
copy p "As of the Effective Date of the Lease, ﻿ ﻿ represented Tenant (the “ Tenant Bro…"
